Goal: Task Accomplishment & Management: Manage account settings

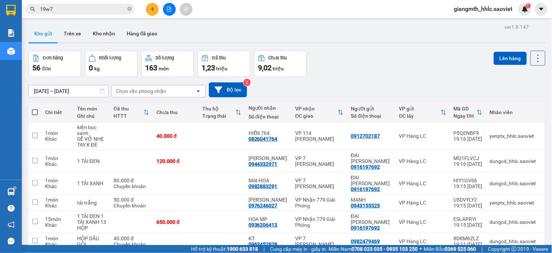
click at [491, 10] on span "giangmth_hhlc.saoviet" at bounding box center [484, 8] width 70 height 9
click at [482, 19] on span "Đăng xuất" at bounding box center [487, 23] width 55 height 8
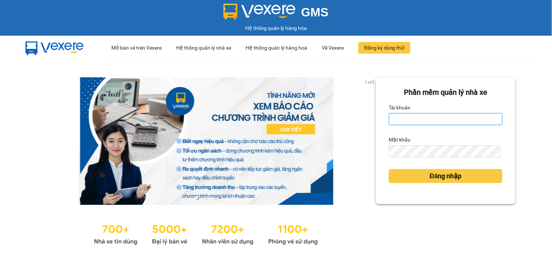
type input "huyennthhlc.saoviet"
click at [446, 115] on input "huyennthhlc.saoviet" at bounding box center [446, 119] width 114 height 12
click at [434, 168] on div "Đăng nhập" at bounding box center [446, 176] width 114 height 20
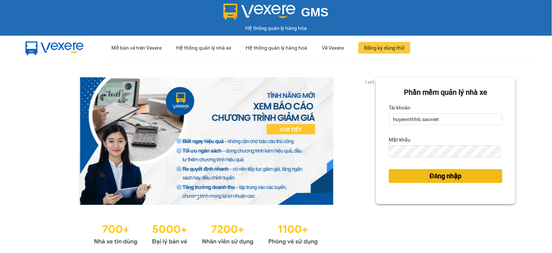
click at [431, 175] on span "Đăng nhập" at bounding box center [446, 176] width 32 height 10
drag, startPoint x: 429, startPoint y: 175, endPoint x: 320, endPoint y: 157, distance: 110.6
click at [430, 175] on span "Đăng nhập" at bounding box center [446, 176] width 32 height 10
click at [420, 175] on button "Đăng nhập" at bounding box center [446, 176] width 114 height 14
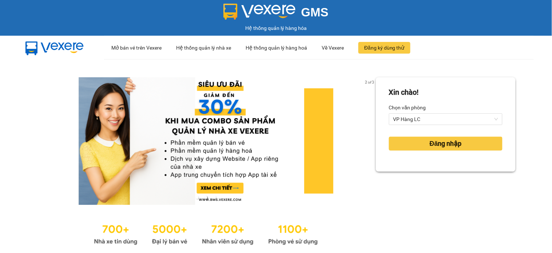
click at [422, 176] on div "Xin chào! Chọn văn phòng VP Hàng LC Đăng nhập" at bounding box center [446, 162] width 140 height 170
click at [424, 121] on span "VP Hàng LC" at bounding box center [446, 119] width 105 height 11
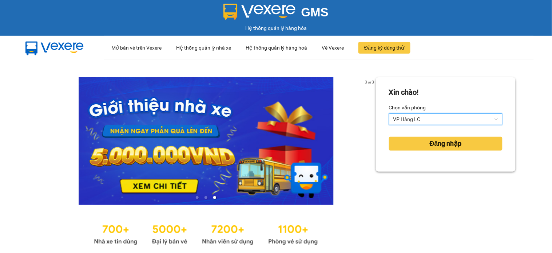
click at [352, 127] on link at bounding box center [206, 140] width 340 height 127
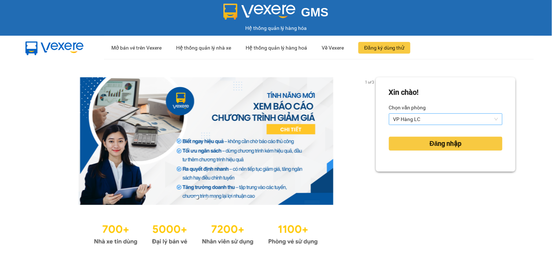
click at [397, 118] on span "VP Hàng LC" at bounding box center [446, 119] width 105 height 11
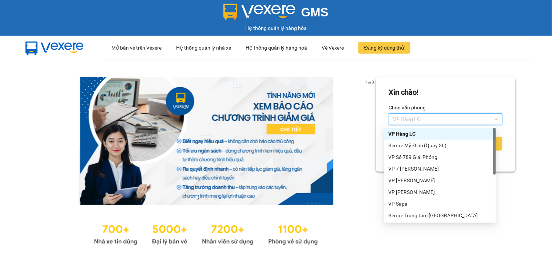
click at [360, 111] on link at bounding box center [206, 140] width 340 height 127
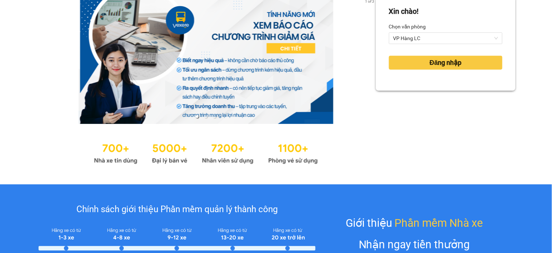
scroll to position [40, 0]
